Goal: Contribute content: Contribute content

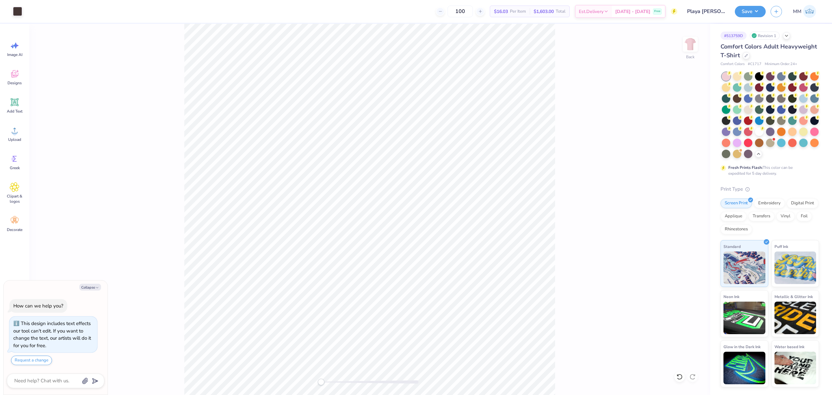
click at [498, 288] on div "Back" at bounding box center [369, 209] width 681 height 371
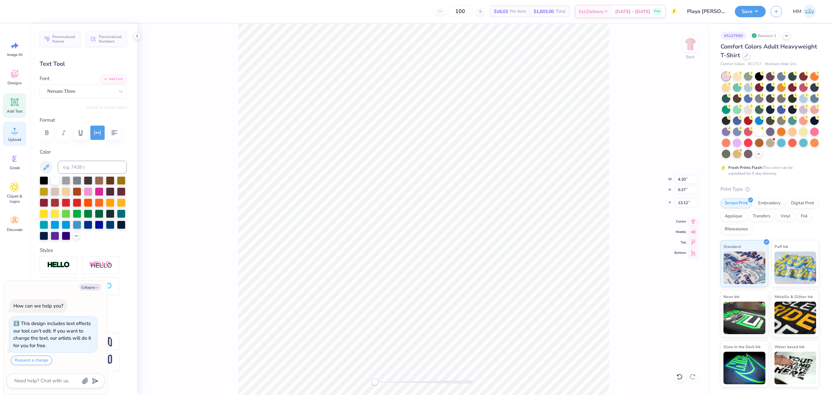
click at [20, 138] on span "Upload" at bounding box center [14, 139] width 13 height 5
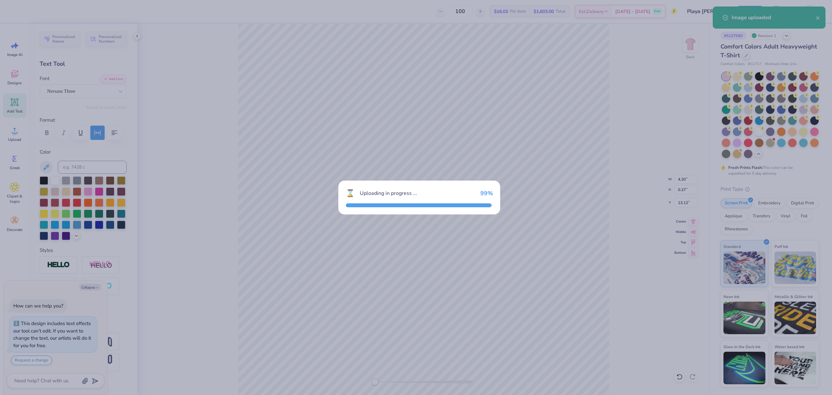
type textarea "x"
type input "14.17"
type input "14.42"
type input "5.29"
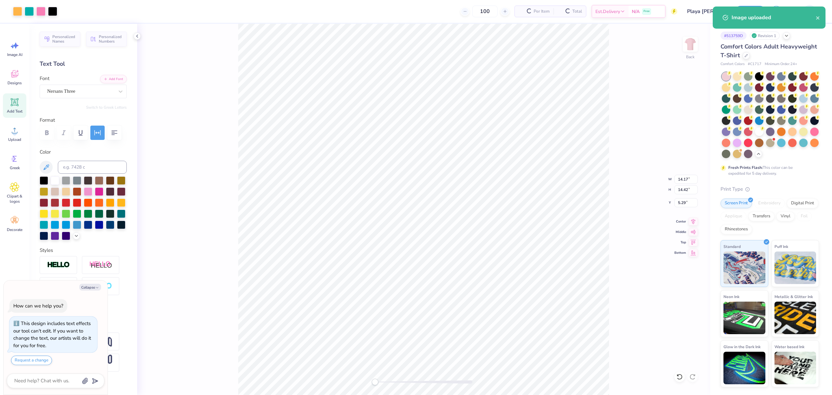
type textarea "x"
click at [689, 176] on input "14.17" at bounding box center [686, 179] width 23 height 9
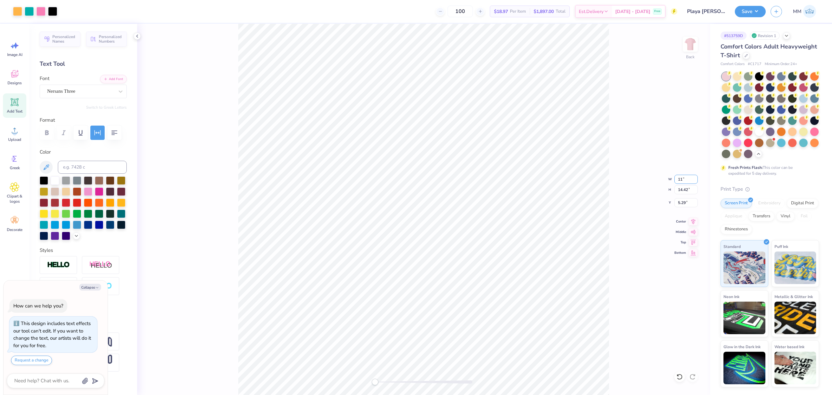
type input "11"
type textarea "x"
click at [680, 201] on input "5.29" at bounding box center [686, 202] width 23 height 9
type input "3"
click at [41, 184] on div at bounding box center [44, 180] width 8 height 8
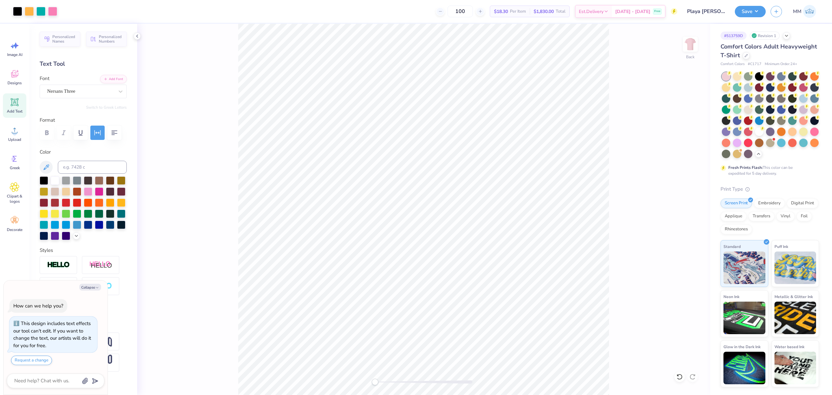
type textarea "x"
click at [683, 178] on input "8.54" at bounding box center [686, 179] width 23 height 9
type input "11"
type textarea "x"
type input "6.97"
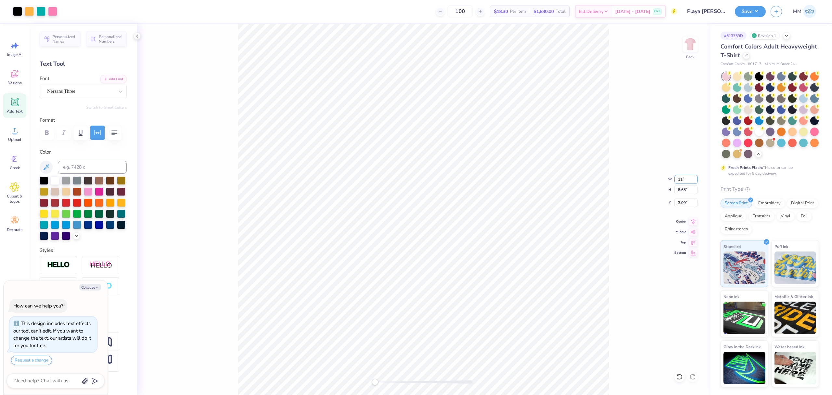
type input "0.45"
type input "12.53"
click at [677, 375] on icon at bounding box center [680, 376] width 7 height 7
click at [468, 346] on li "Send to Back" at bounding box center [469, 348] width 51 height 13
type textarea "x"
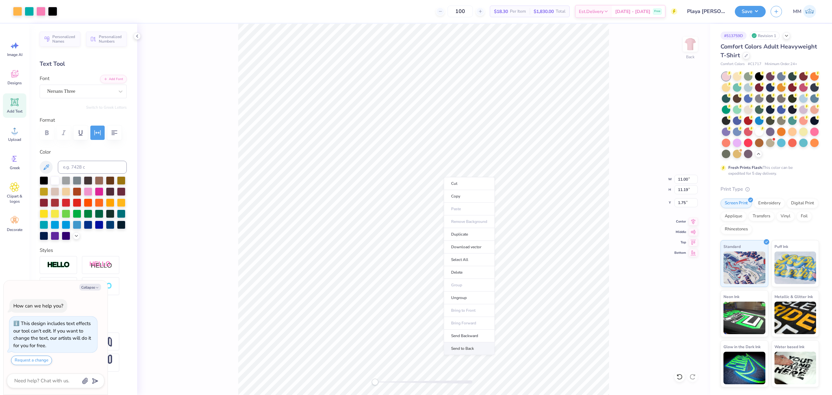
type input "1.04"
type textarea "x"
click at [685, 204] on input "1.04" at bounding box center [686, 202] width 23 height 9
type input "2"
type textarea "x"
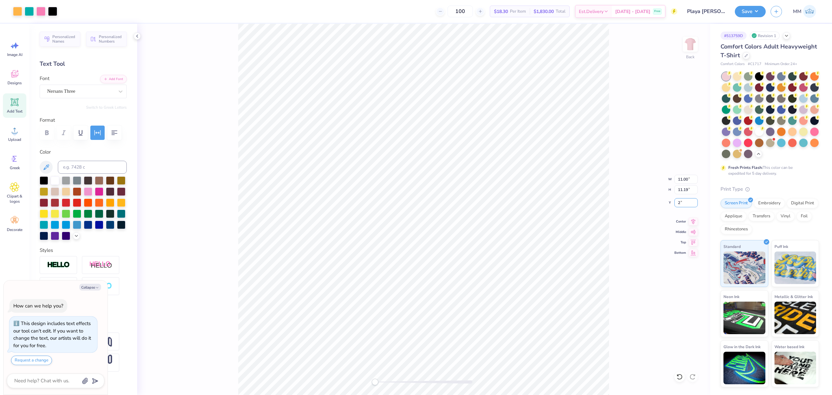
type input "2.00"
click at [384, 389] on div "Back" at bounding box center [423, 209] width 573 height 371
click at [362, 375] on div "Back" at bounding box center [423, 209] width 573 height 371
click at [747, 10] on button "Save" at bounding box center [750, 10] width 31 height 11
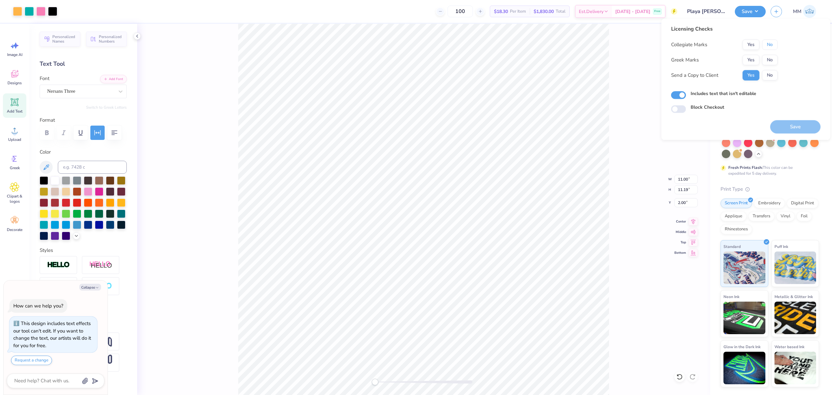
drag, startPoint x: 772, startPoint y: 46, endPoint x: 769, endPoint y: 54, distance: 9.3
click at [772, 46] on button "No" at bounding box center [770, 44] width 16 height 10
click at [767, 59] on button "No" at bounding box center [770, 60] width 16 height 10
click at [778, 128] on button "Save" at bounding box center [796, 126] width 50 height 13
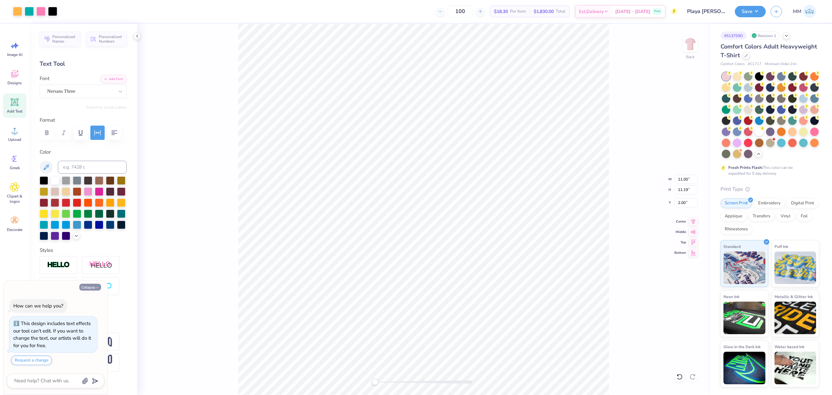
click at [90, 288] on button "Collapse" at bounding box center [90, 286] width 22 height 7
type textarea "x"
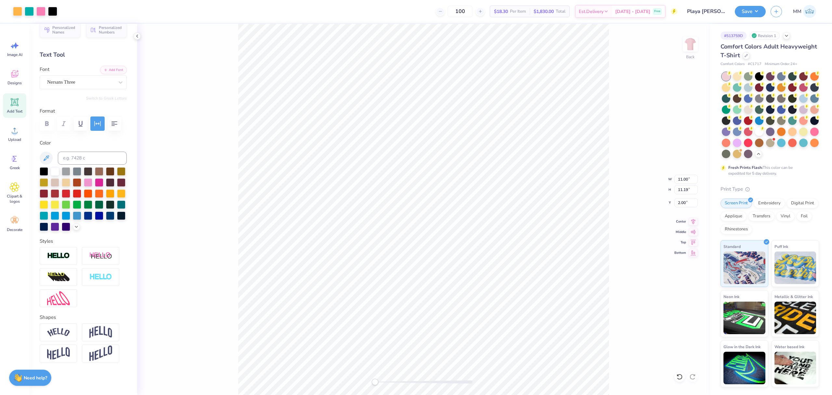
scroll to position [37, 0]
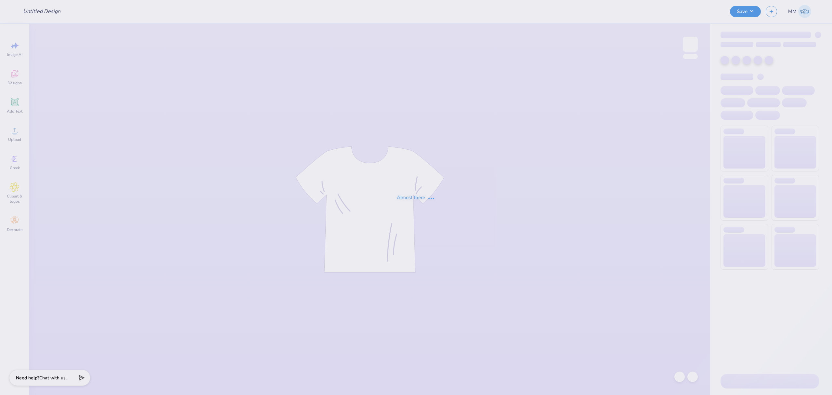
type input "Shirts for Miles for Margaret"
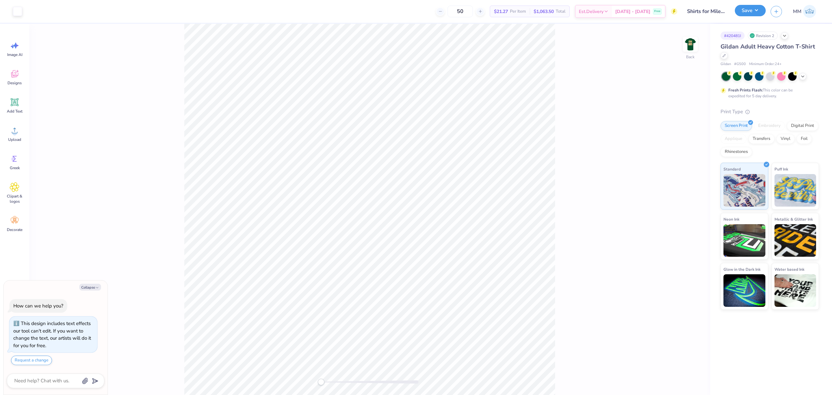
click at [754, 10] on button "Save" at bounding box center [750, 10] width 31 height 11
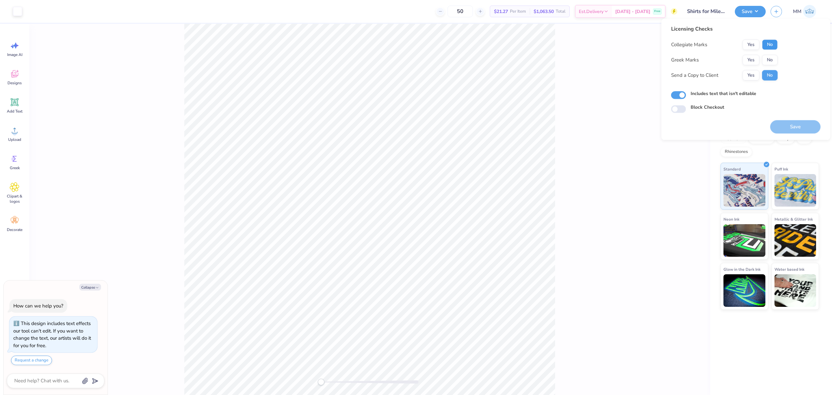
click at [767, 44] on button "No" at bounding box center [770, 44] width 16 height 10
click at [752, 57] on button "Yes" at bounding box center [751, 60] width 17 height 10
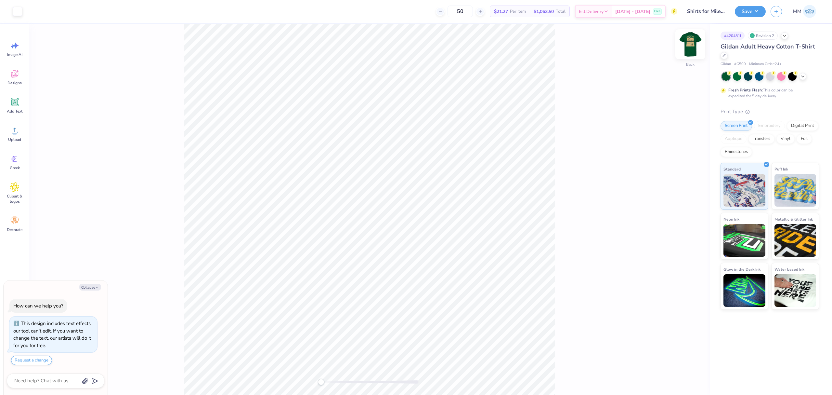
click at [691, 45] on img at bounding box center [691, 44] width 26 height 26
click at [749, 10] on button "Save" at bounding box center [750, 10] width 31 height 11
type textarea "x"
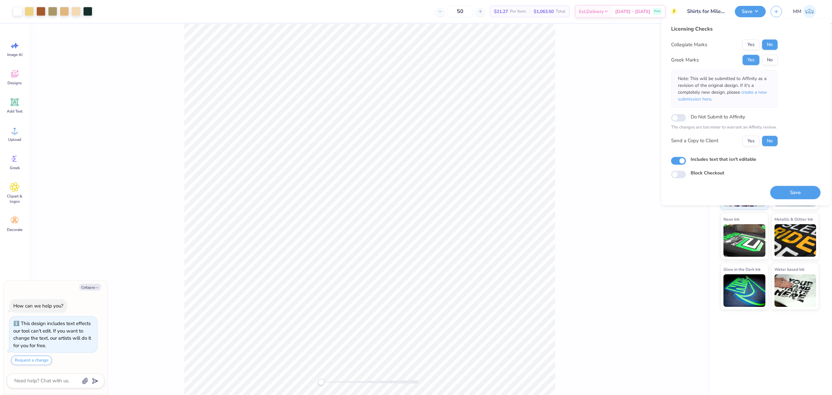
type textarea "x"
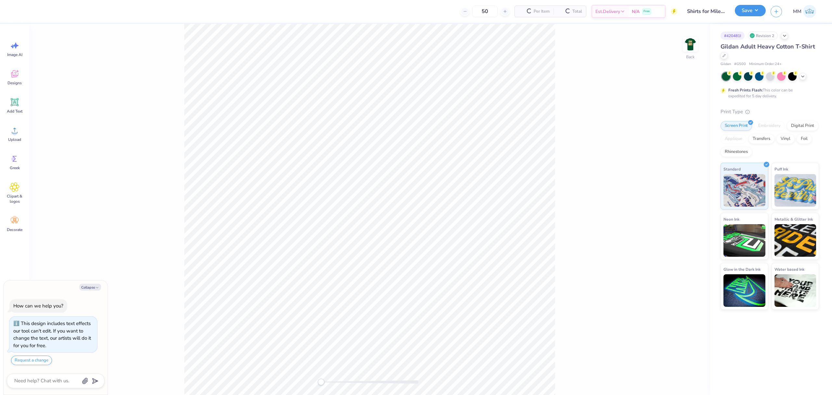
click at [750, 7] on button "Save" at bounding box center [750, 10] width 31 height 11
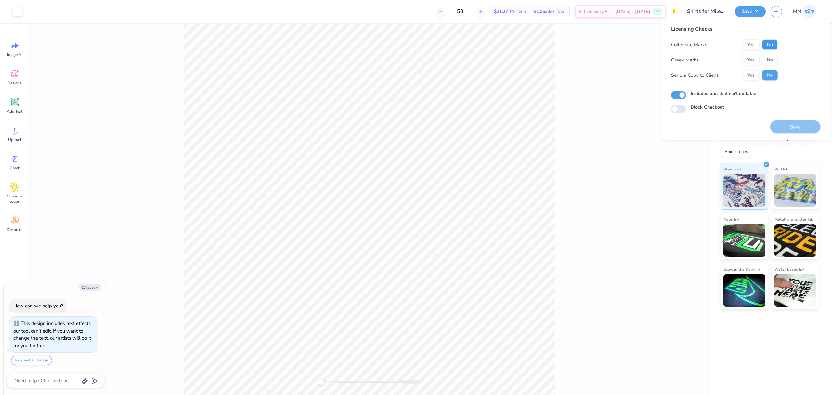
click at [770, 43] on button "No" at bounding box center [770, 44] width 16 height 10
click at [753, 55] on button "Yes" at bounding box center [751, 60] width 17 height 10
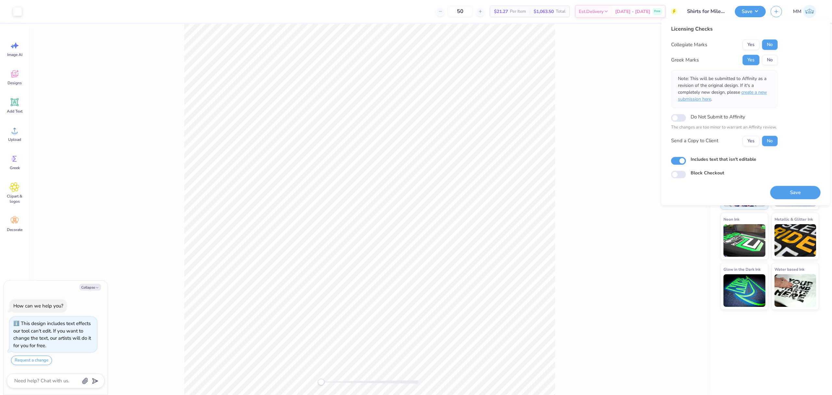
click at [746, 90] on span "create a new submission here" at bounding box center [722, 95] width 89 height 13
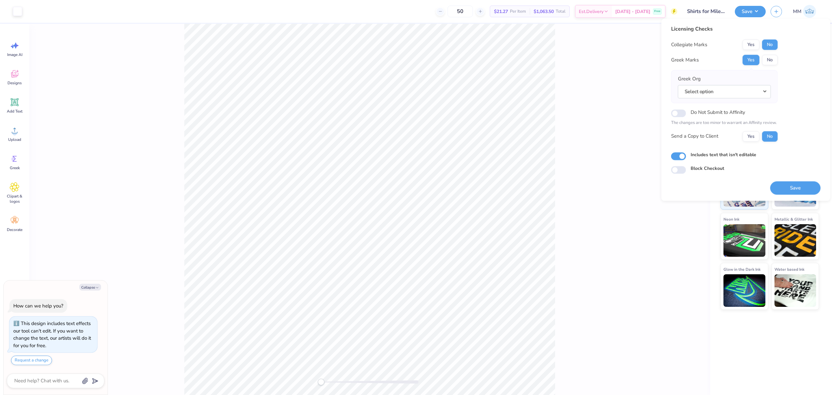
click at [746, 90] on button "Select option" at bounding box center [724, 91] width 93 height 13
click at [716, 189] on link "Pi Beta Phi" at bounding box center [725, 191] width 88 height 11
type textarea "x"
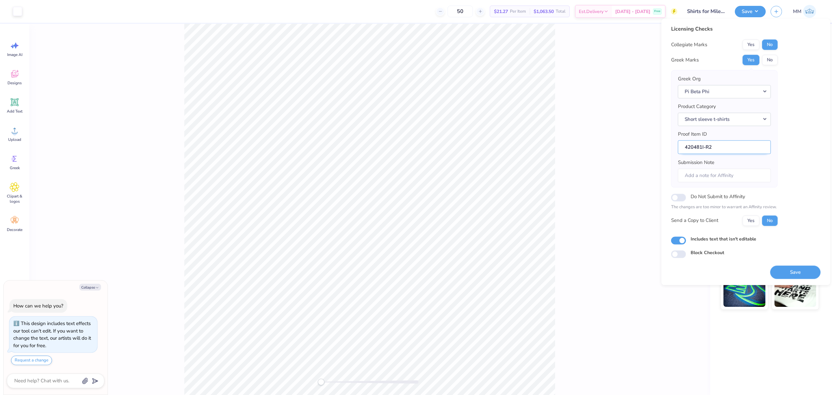
click at [720, 149] on input "420481I-R2" at bounding box center [724, 147] width 93 height 14
type input "420481I-R"
type textarea "x"
type input "420481I-R1"
type textarea "x"
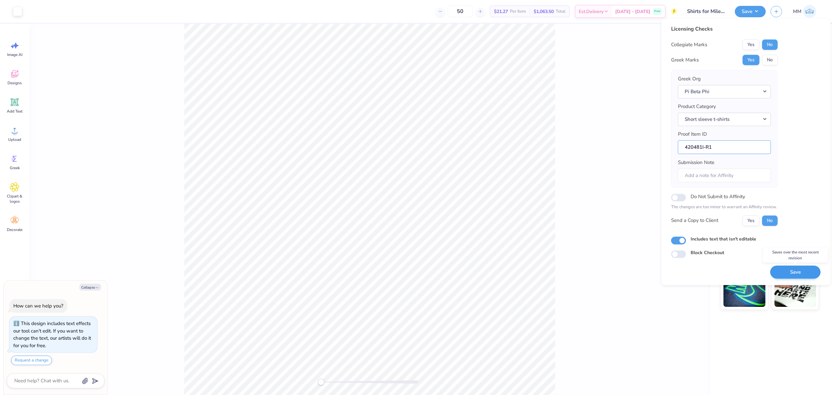
type input "420481I-R1"
click at [781, 272] on button "Save" at bounding box center [796, 271] width 50 height 13
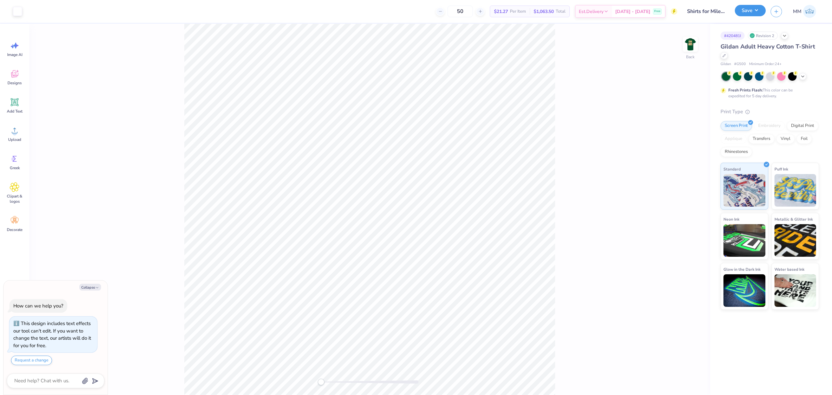
click at [748, 11] on button "Save" at bounding box center [750, 10] width 31 height 11
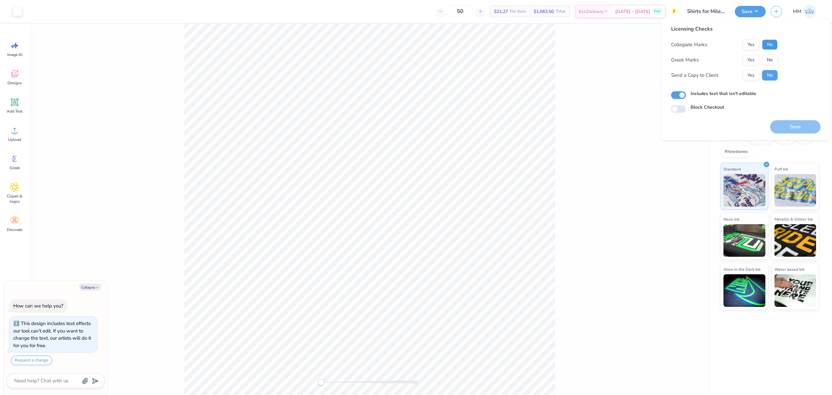
click at [767, 44] on button "No" at bounding box center [770, 44] width 16 height 10
click at [746, 55] on button "Yes" at bounding box center [751, 60] width 17 height 10
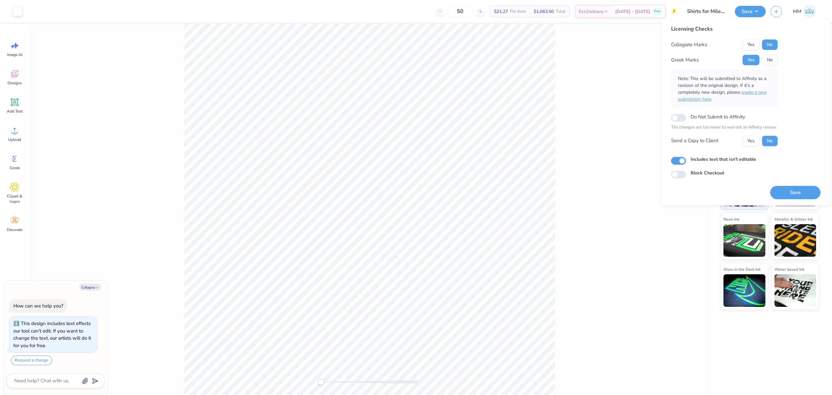
click at [760, 93] on span "create a new submission here" at bounding box center [722, 95] width 89 height 13
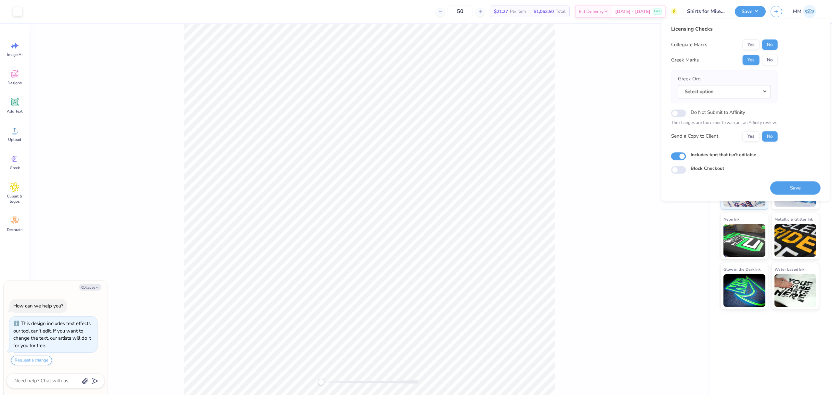
click at [760, 93] on button "Select option" at bounding box center [724, 91] width 93 height 13
click at [713, 175] on link "Pi Beta Phi" at bounding box center [725, 178] width 88 height 11
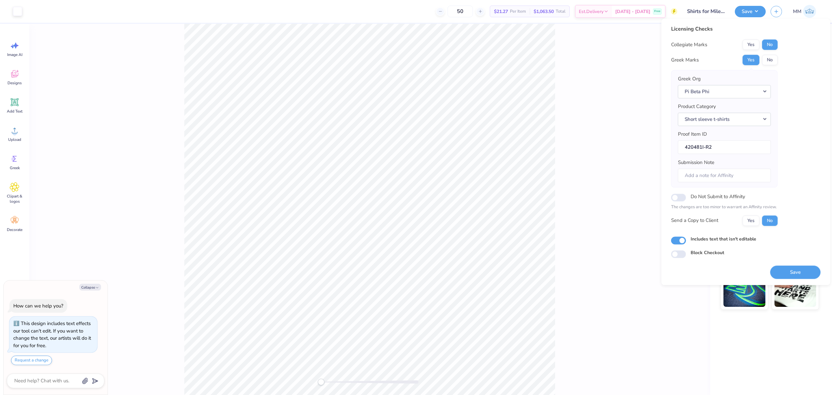
type textarea "x"
click at [749, 150] on input "420481I-R2" at bounding box center [724, 147] width 93 height 14
type input "420481I-R"
type textarea "x"
type input "420481I-R1"
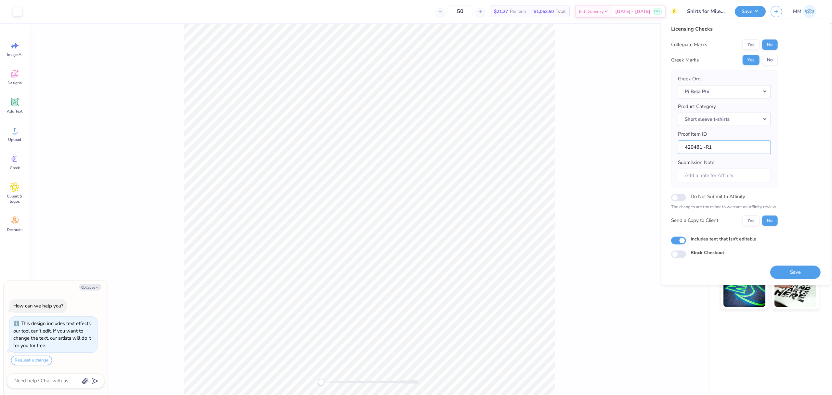
type textarea "x"
type input "420481I-R1"
click at [810, 162] on div "Licensing Checks Collegiate Marks Yes No Greek Marks Yes No Greek Org Pi Beta P…" at bounding box center [746, 141] width 150 height 233
click at [607, 95] on div "Back" at bounding box center [369, 209] width 681 height 371
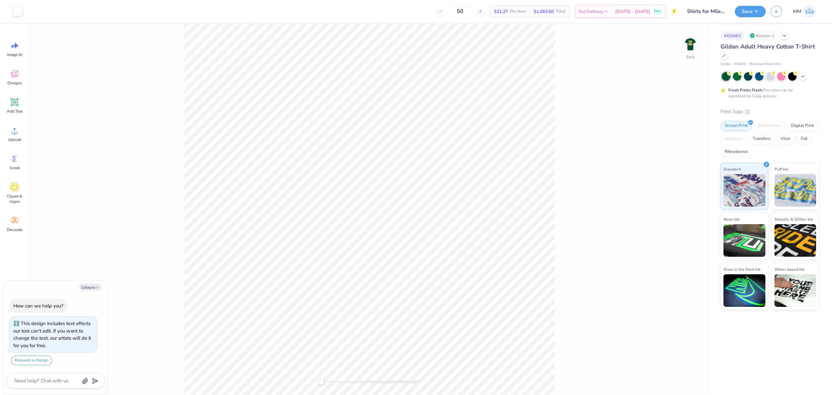
click at [680, 51] on div "Back" at bounding box center [369, 209] width 681 height 371
click at [687, 48] on img at bounding box center [691, 44] width 26 height 26
click at [746, 10] on button "Save" at bounding box center [750, 10] width 31 height 11
type textarea "x"
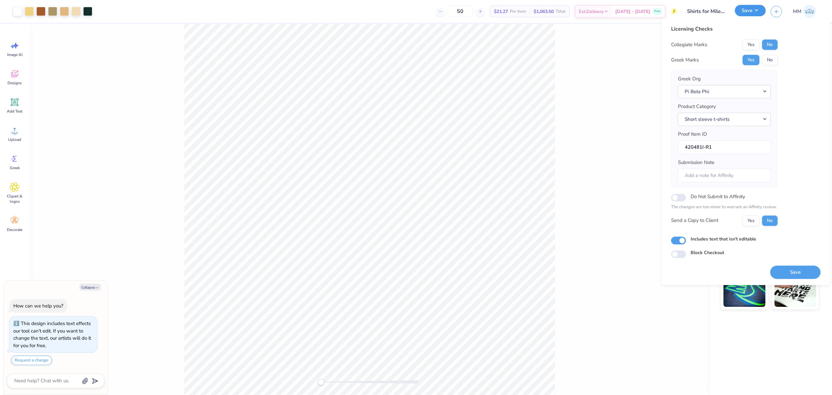
type textarea "x"
